Goal: Task Accomplishment & Management: Complete application form

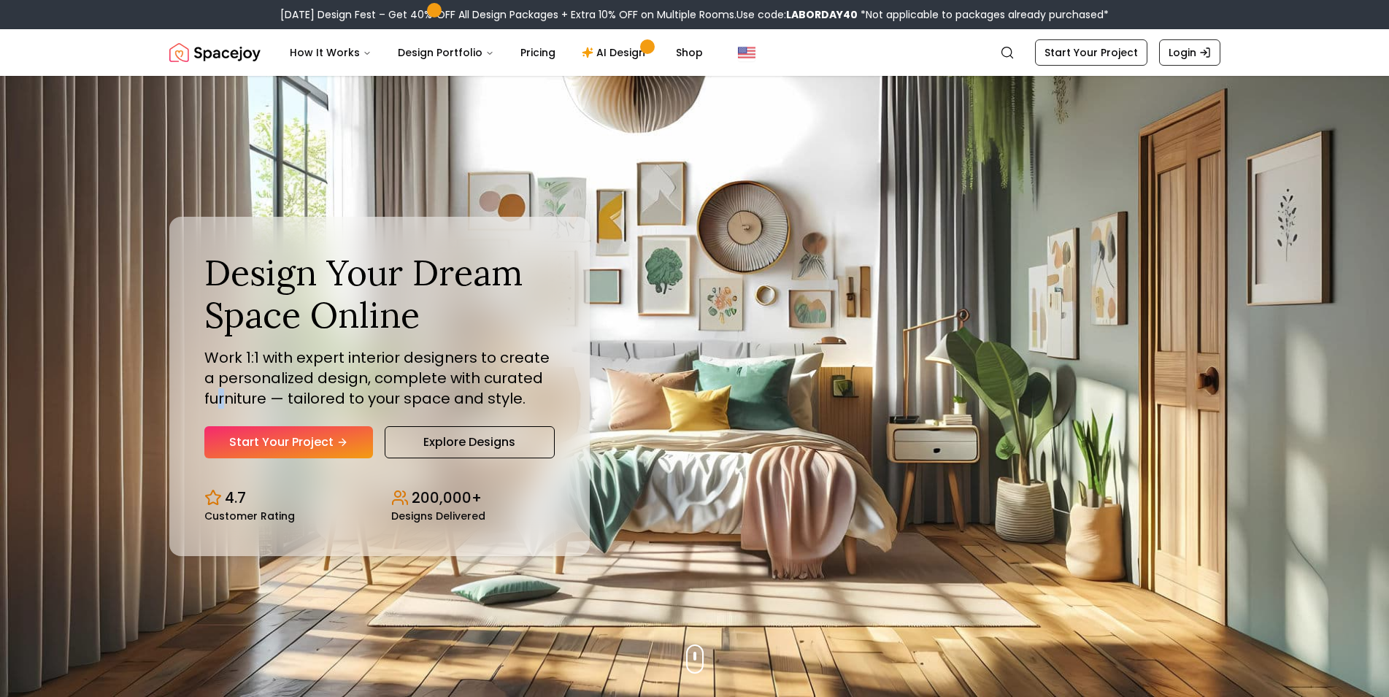
click at [222, 395] on p "Work 1:1 with expert interior designers to create a personalized design, comple…" at bounding box center [379, 377] width 350 height 61
click at [217, 435] on link "Start Your Project" at bounding box center [288, 442] width 169 height 32
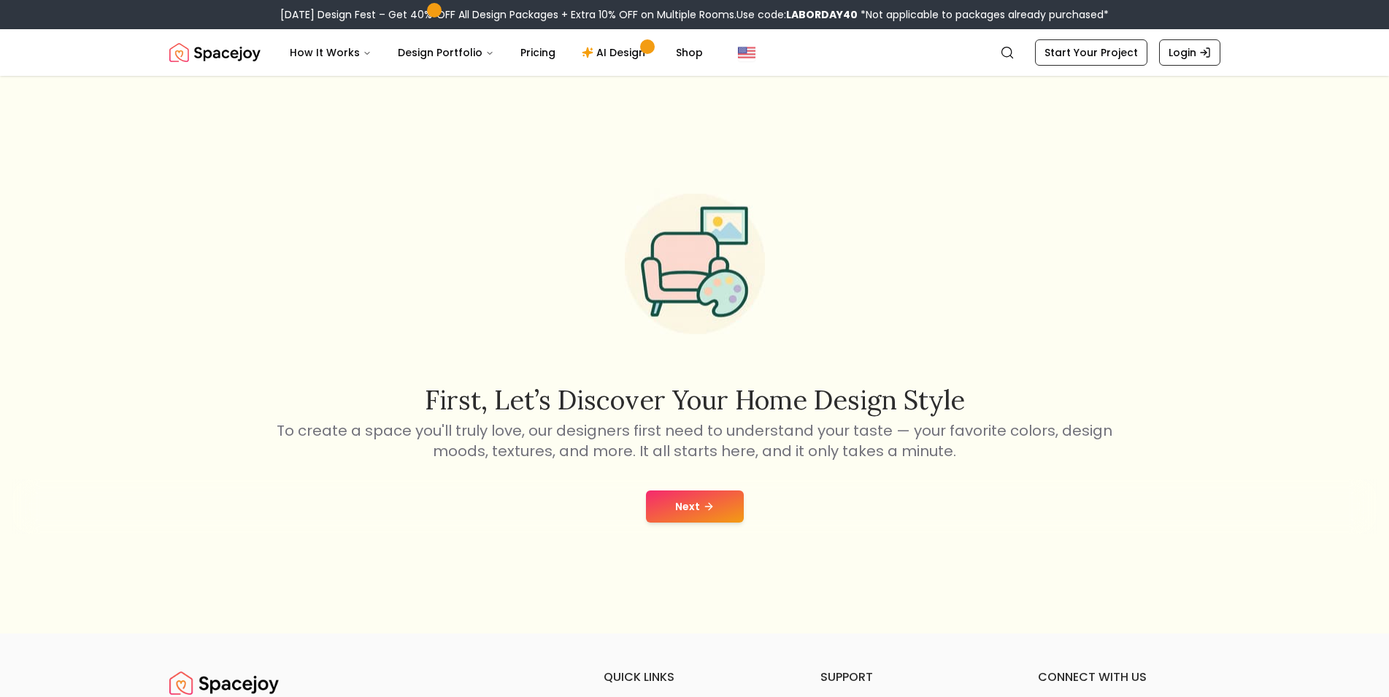
click at [700, 509] on button "Next" at bounding box center [695, 506] width 98 height 32
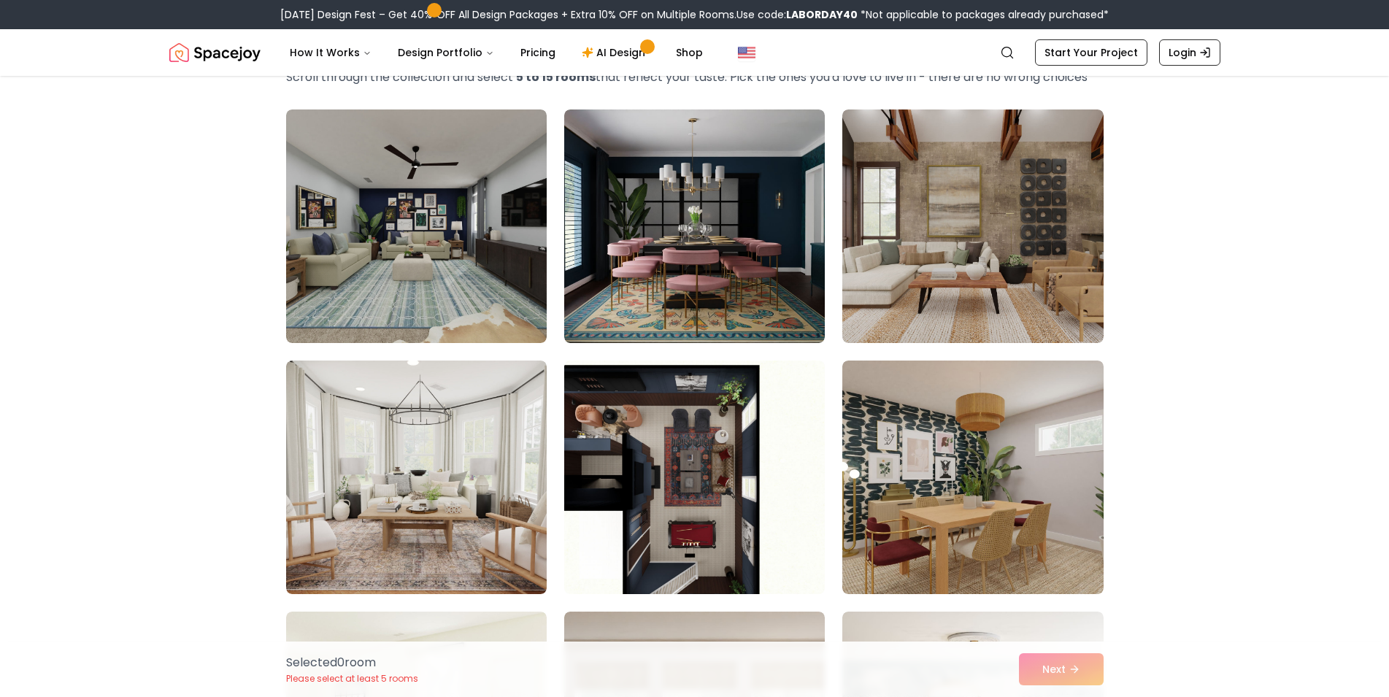
scroll to position [88, 0]
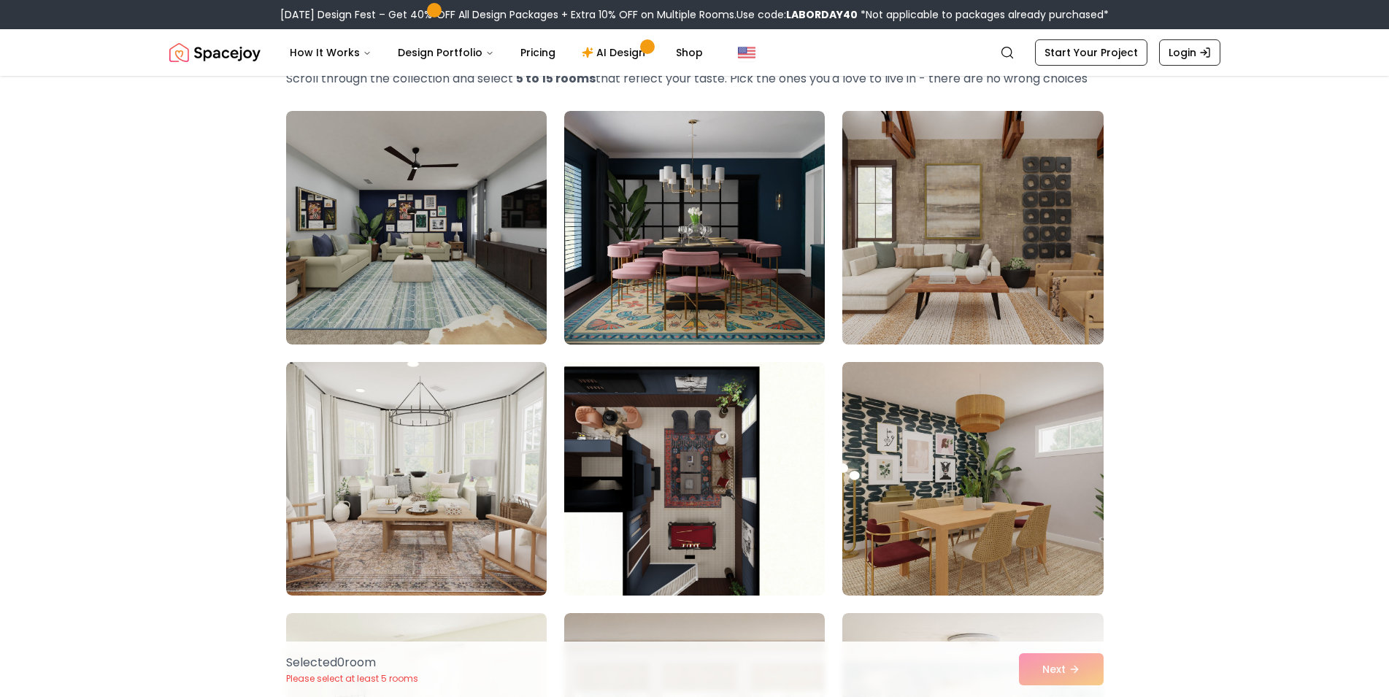
click at [998, 169] on img at bounding box center [972, 227] width 274 height 245
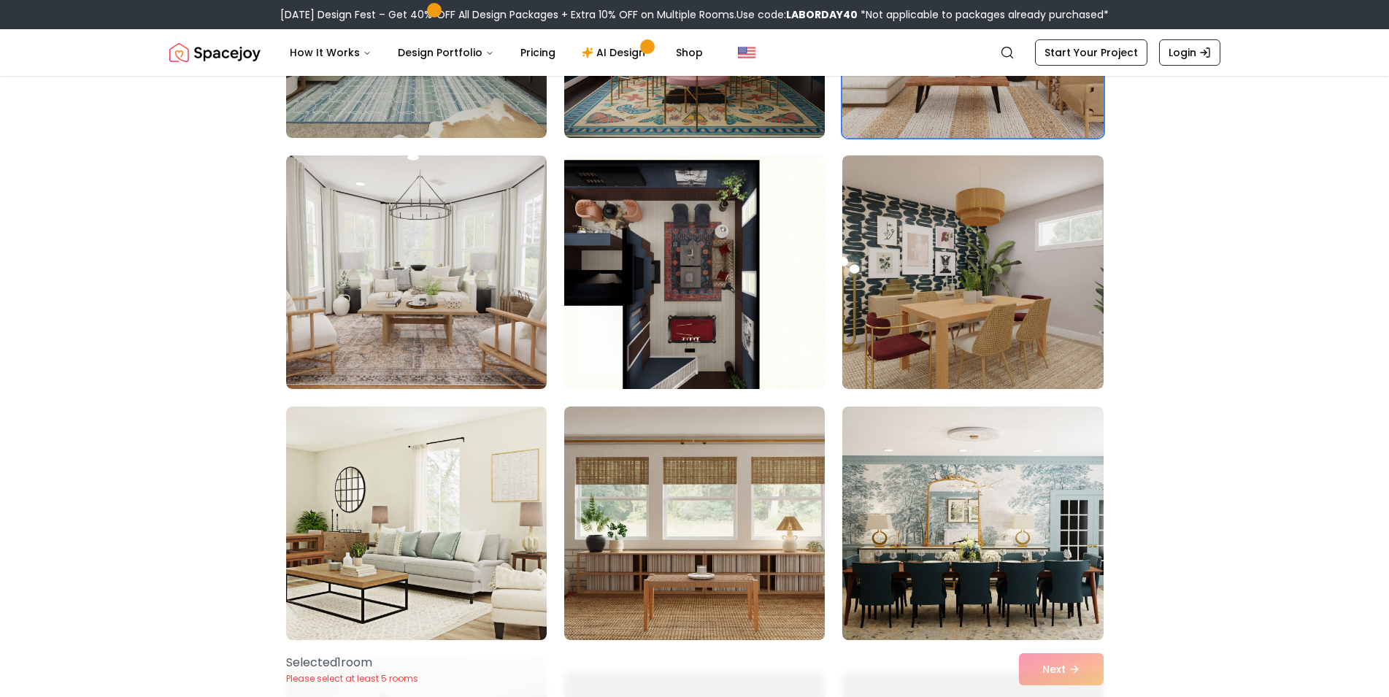
scroll to position [308, 0]
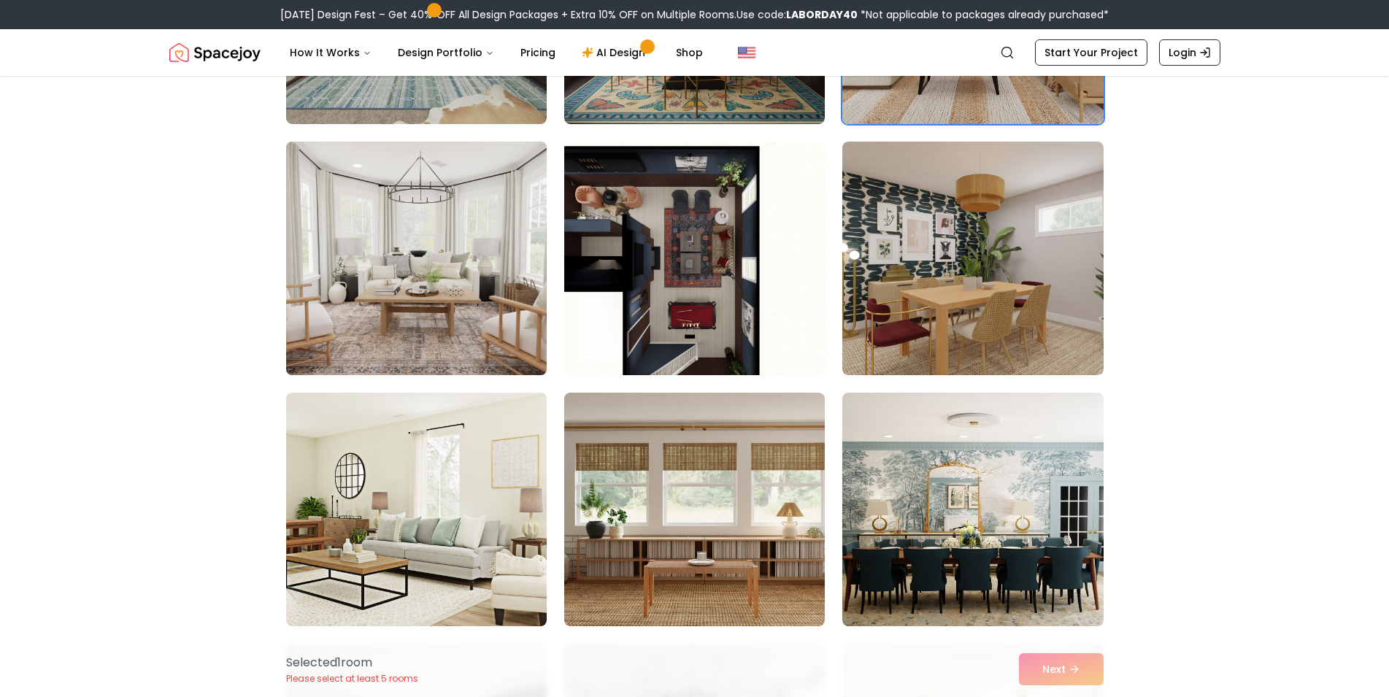
click at [387, 310] on img at bounding box center [416, 258] width 274 height 245
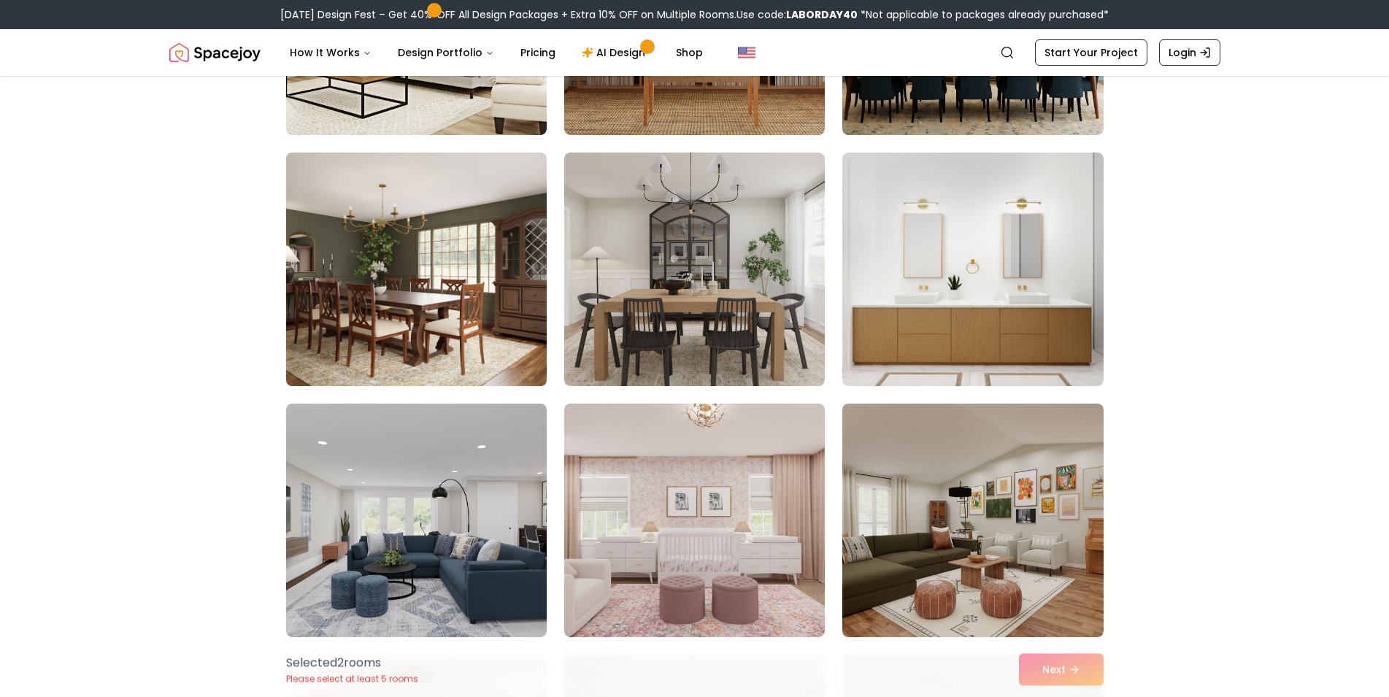
scroll to position [806, 0]
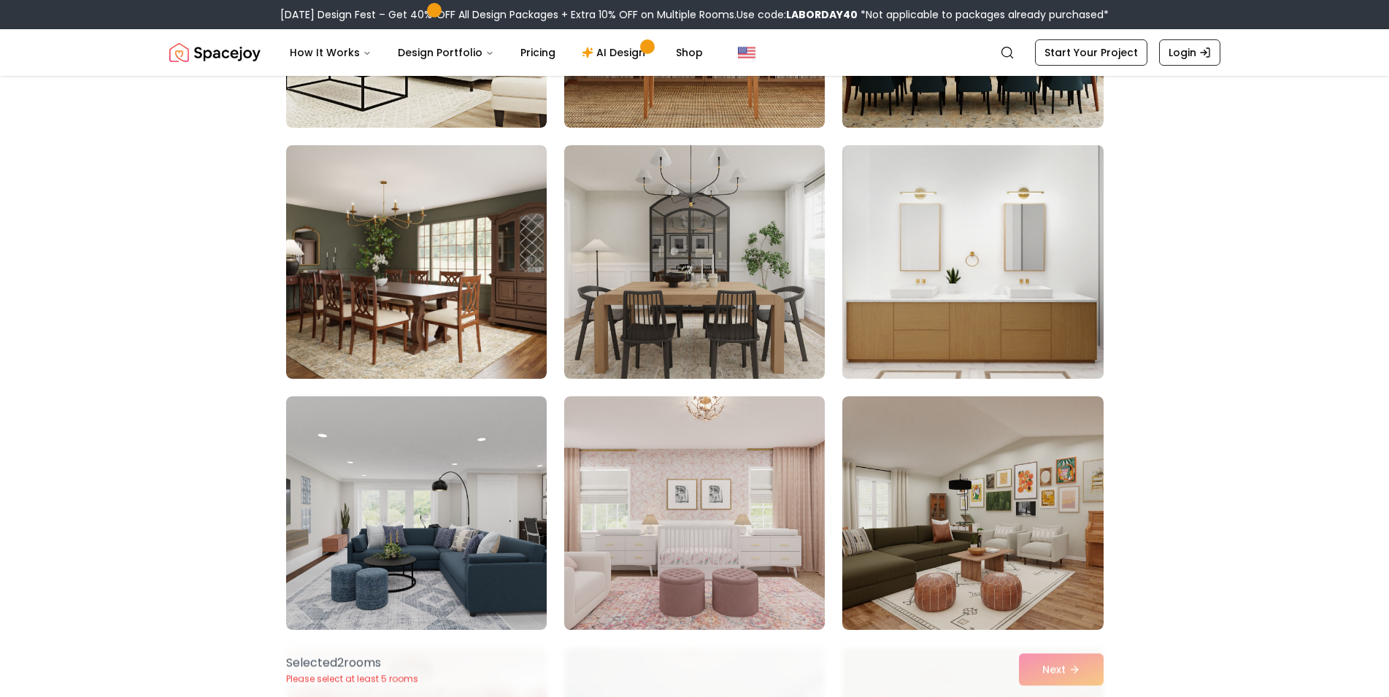
drag, startPoint x: 995, startPoint y: 308, endPoint x: 986, endPoint y: 314, distance: 10.5
click at [995, 309] on img at bounding box center [972, 261] width 274 height 245
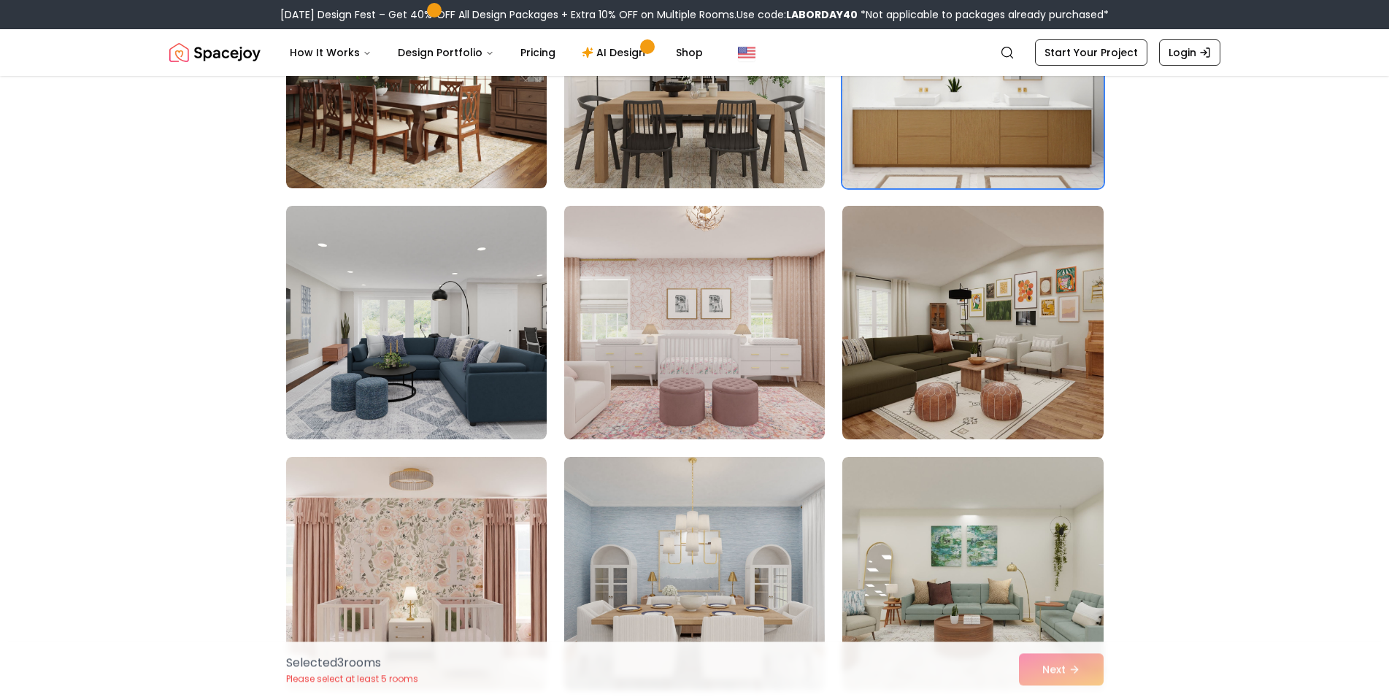
scroll to position [1044, 0]
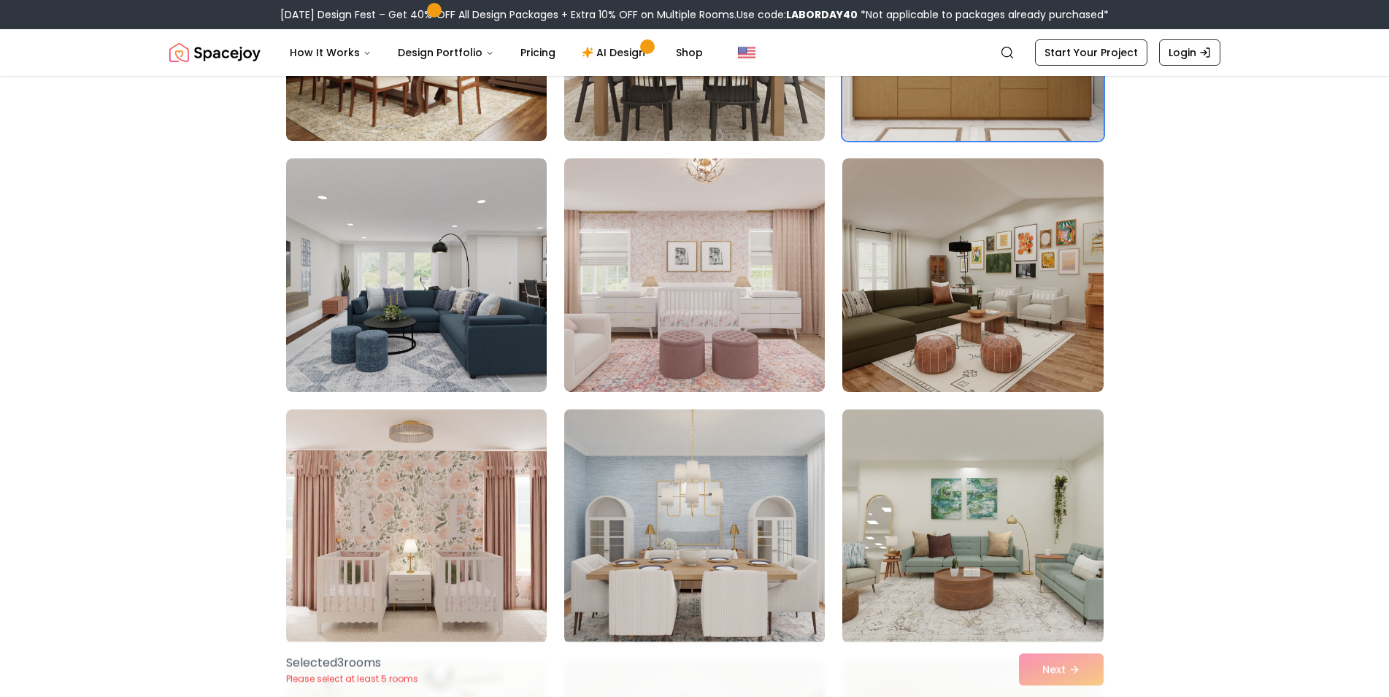
click at [643, 539] on img at bounding box center [694, 525] width 274 height 245
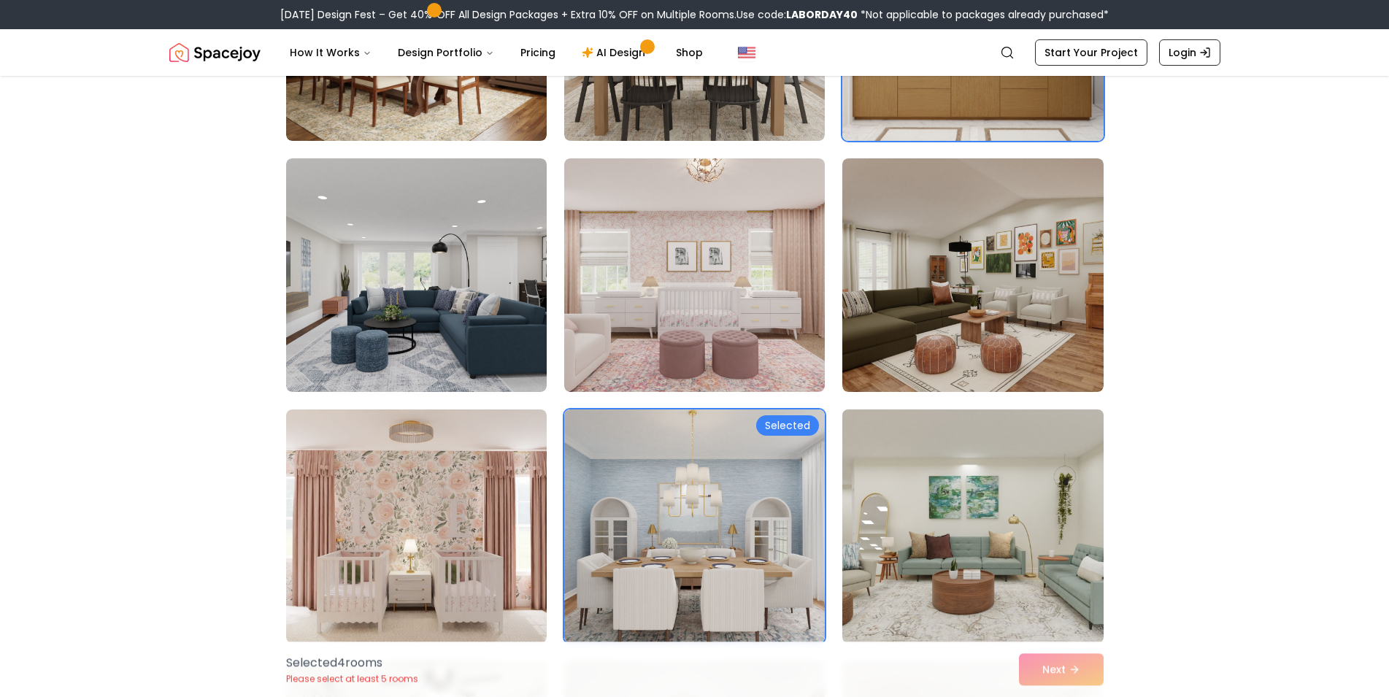
click at [1062, 548] on img at bounding box center [972, 525] width 274 height 245
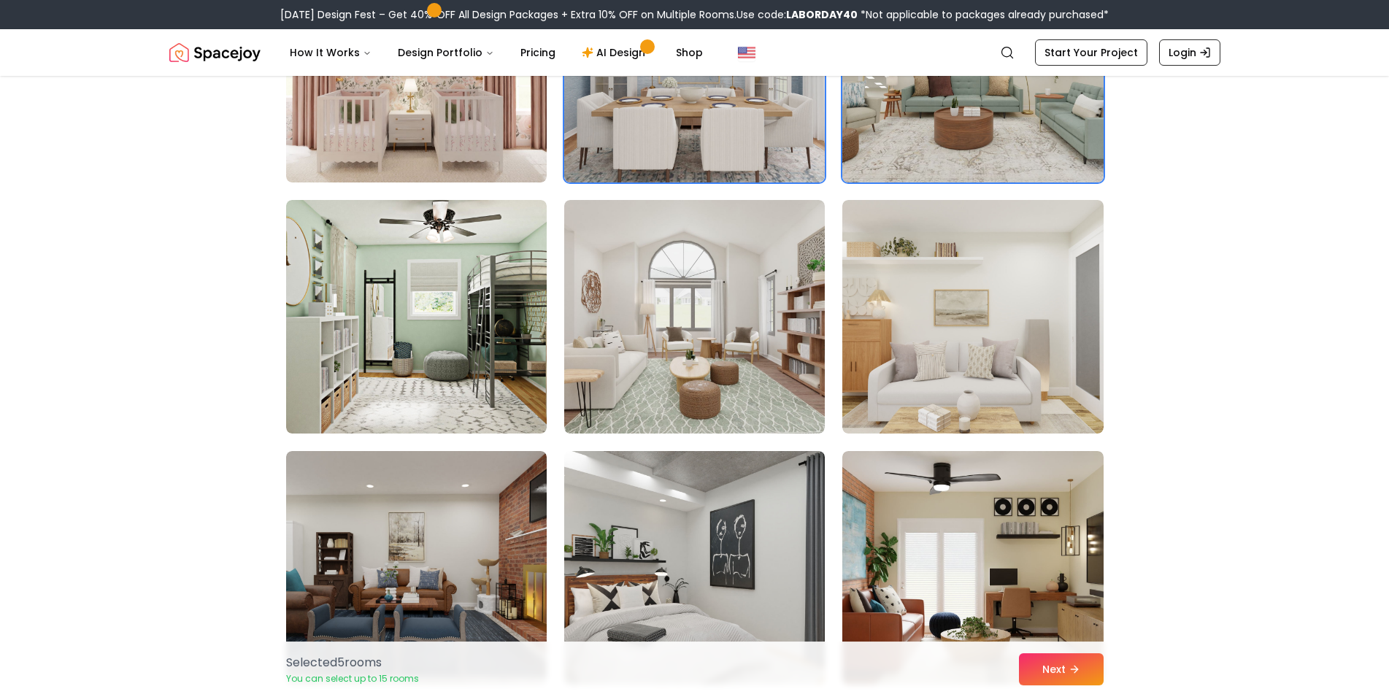
scroll to position [1505, 0]
click at [647, 325] on img at bounding box center [694, 315] width 274 height 245
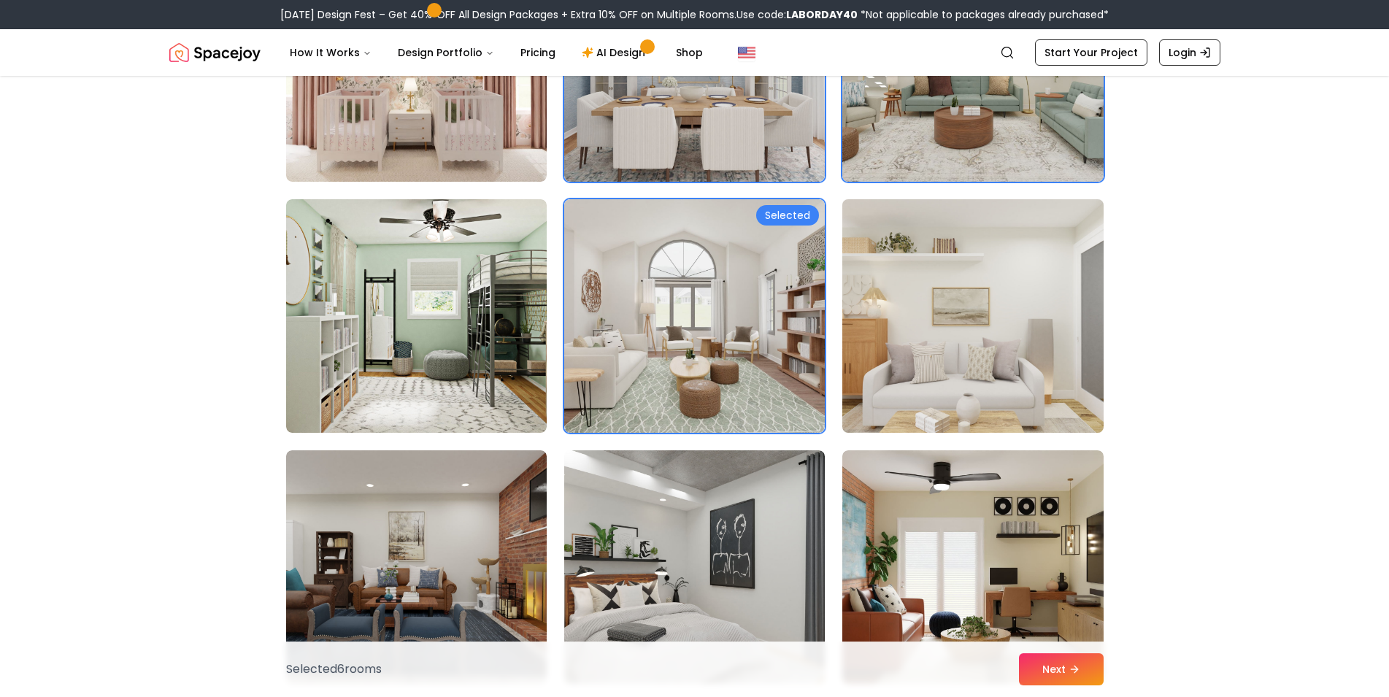
click at [1016, 335] on img at bounding box center [972, 315] width 274 height 245
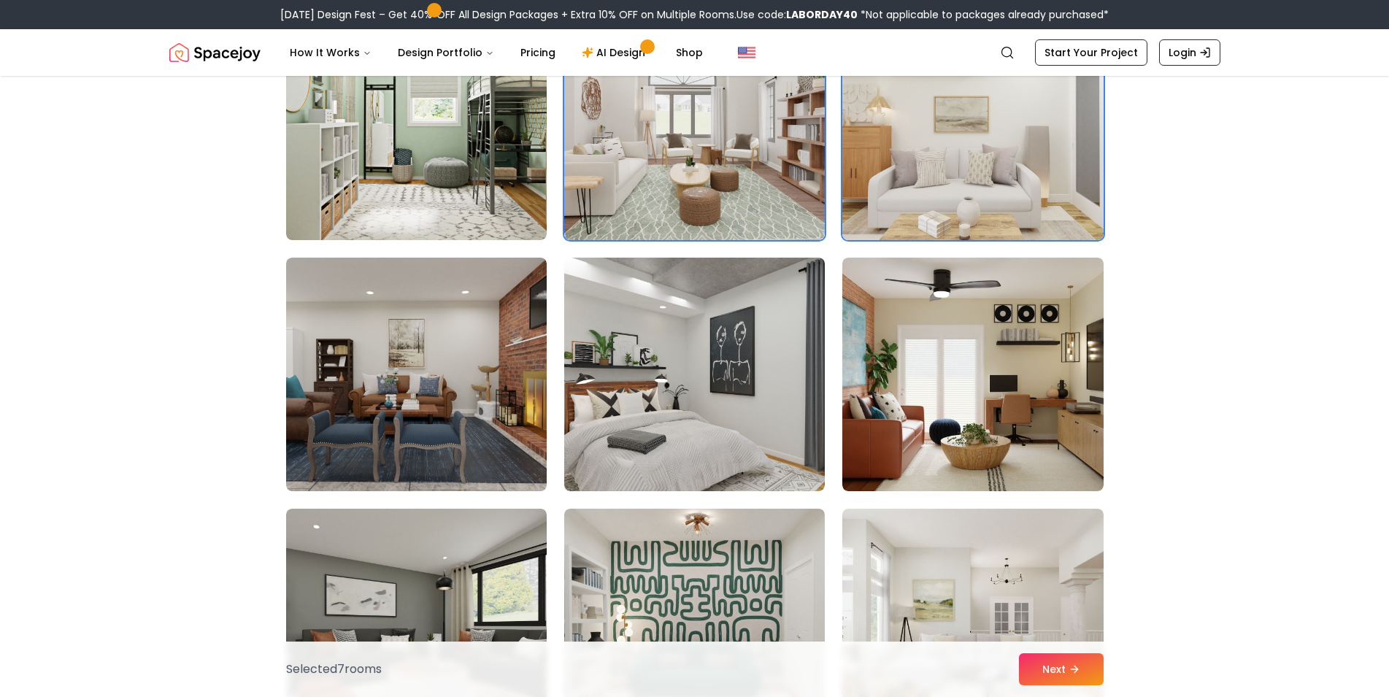
scroll to position [1702, 0]
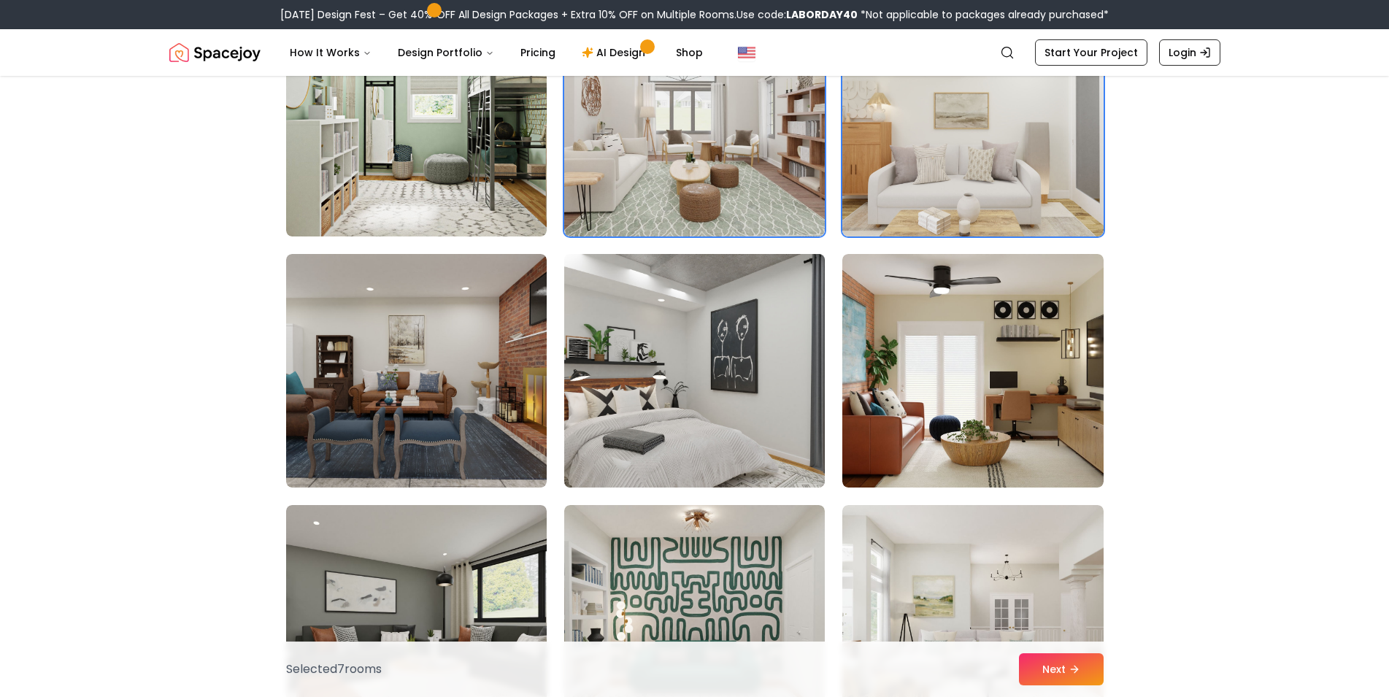
click at [640, 331] on img at bounding box center [694, 370] width 274 height 245
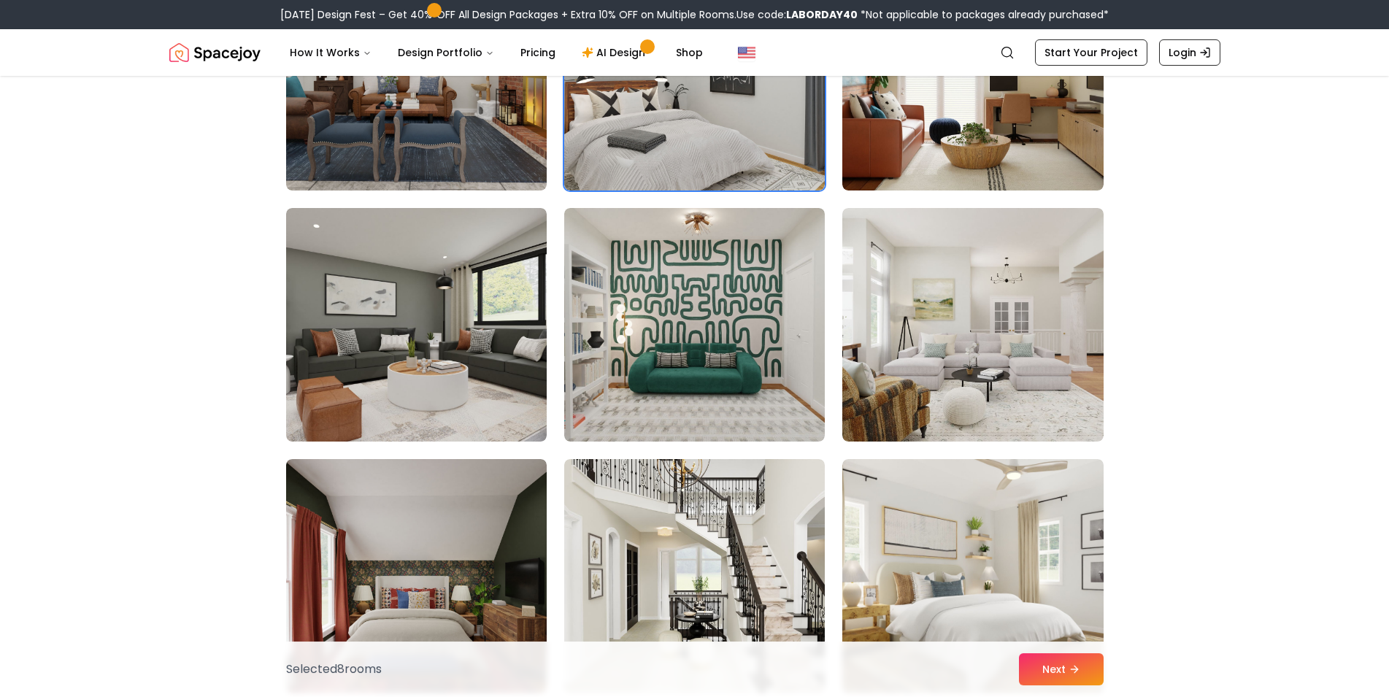
scroll to position [1997, 0]
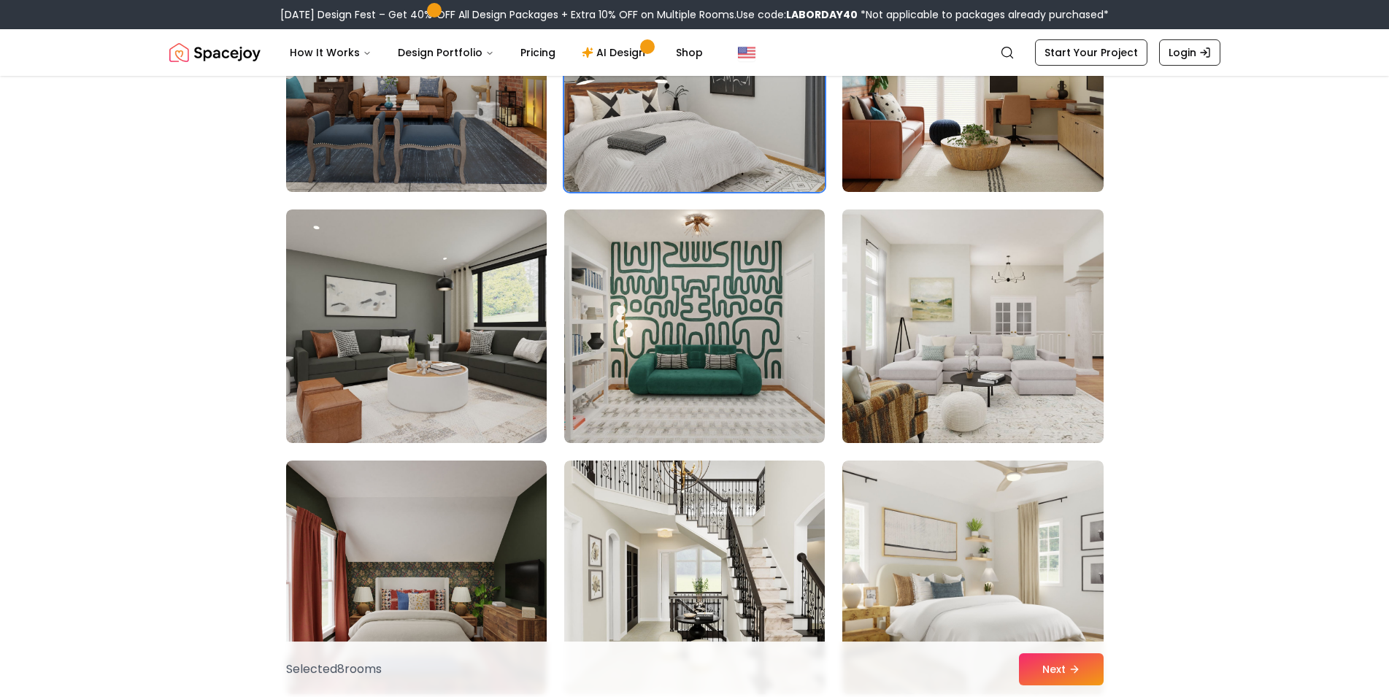
click at [947, 282] on img at bounding box center [972, 326] width 274 height 245
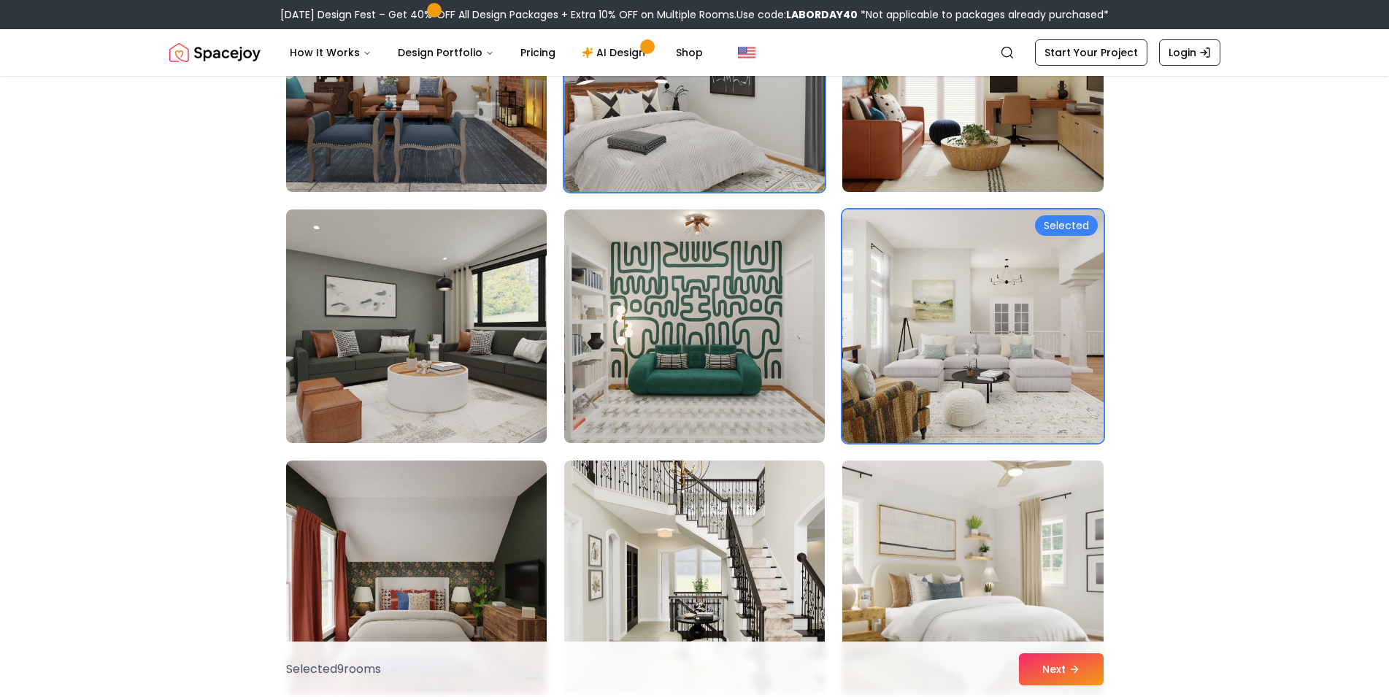
click at [945, 560] on img at bounding box center [972, 577] width 274 height 245
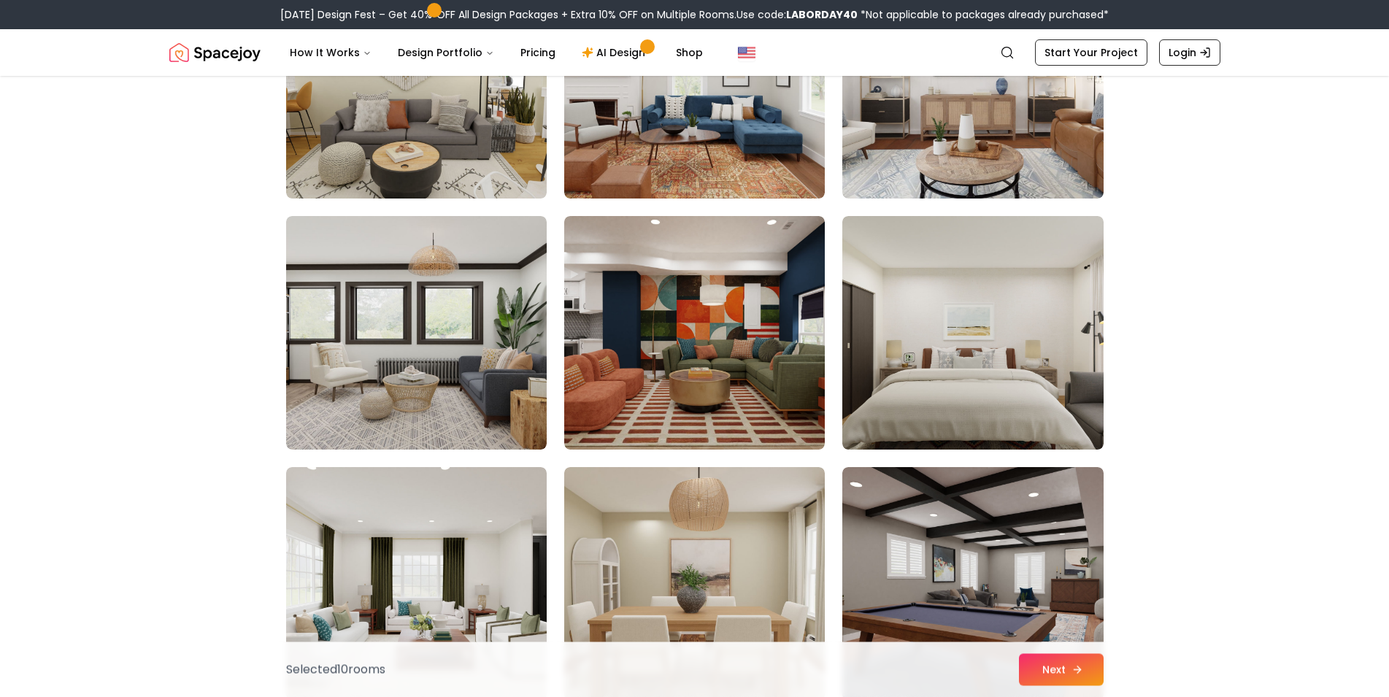
click at [1044, 660] on button "Next" at bounding box center [1061, 669] width 85 height 32
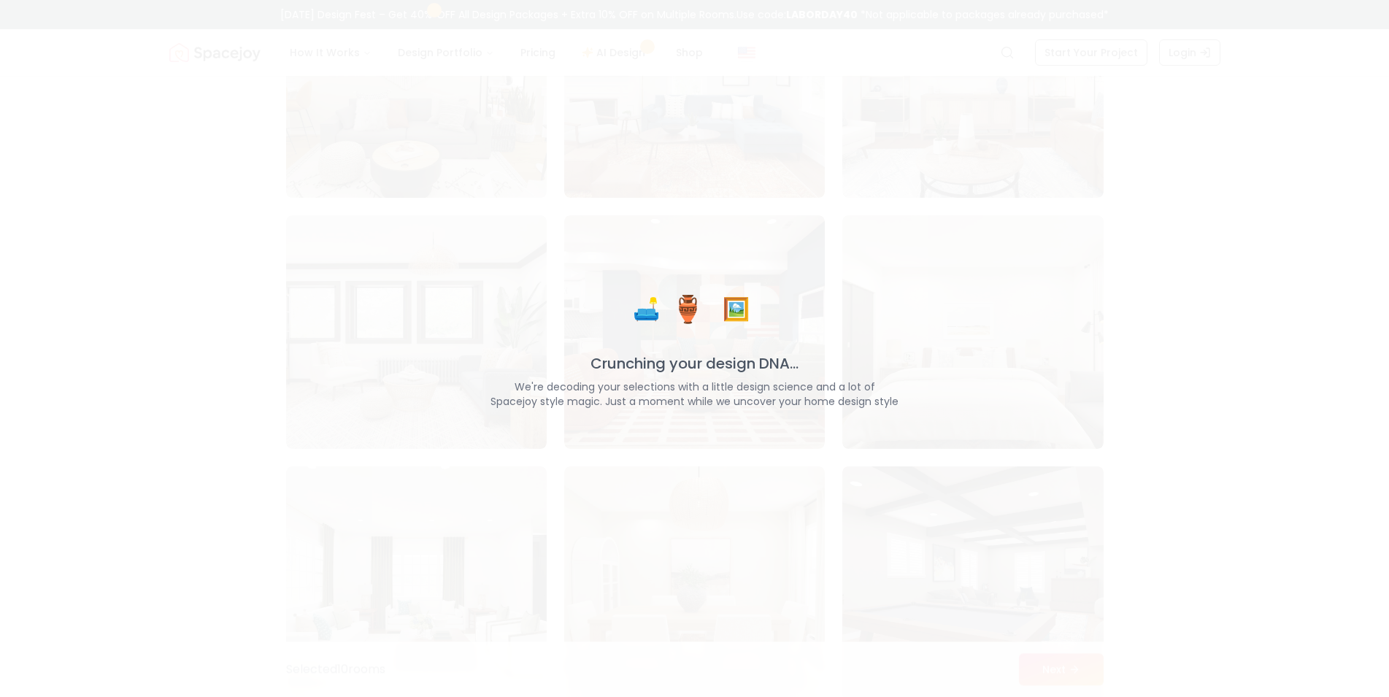
scroll to position [3246, 0]
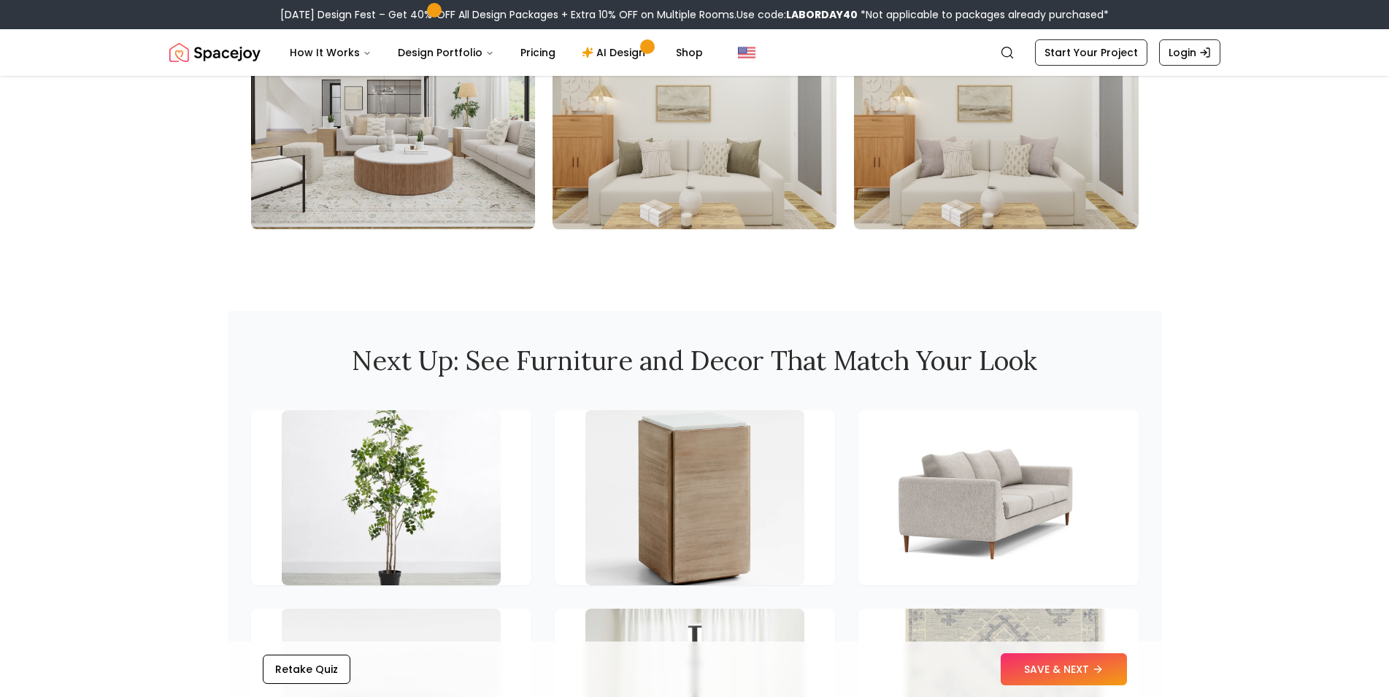
scroll to position [1727, 0]
